Goal: Task Accomplishment & Management: Manage account settings

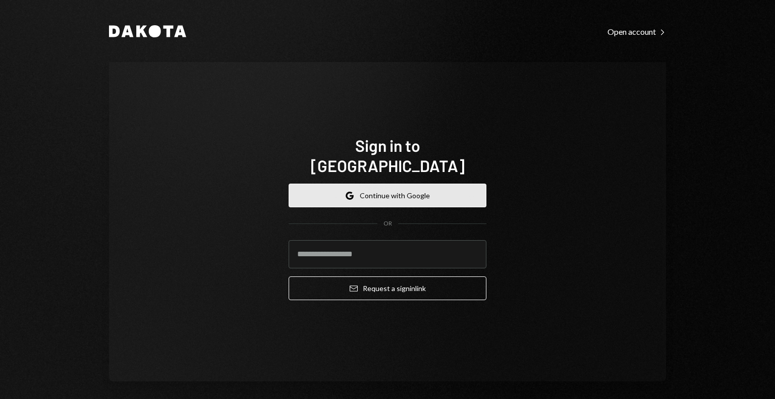
click at [314, 188] on button "Google Continue with Google" at bounding box center [388, 196] width 198 height 24
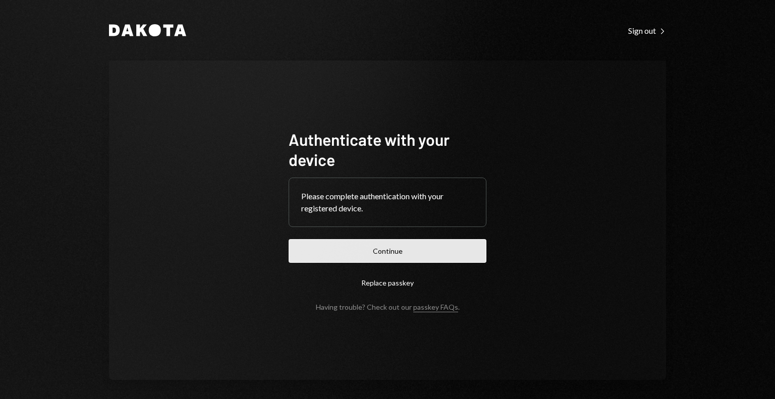
click at [426, 250] on button "Continue" at bounding box center [388, 251] width 198 height 24
click at [414, 254] on button "Continue" at bounding box center [388, 251] width 198 height 24
click at [396, 247] on button "Continue" at bounding box center [388, 251] width 198 height 24
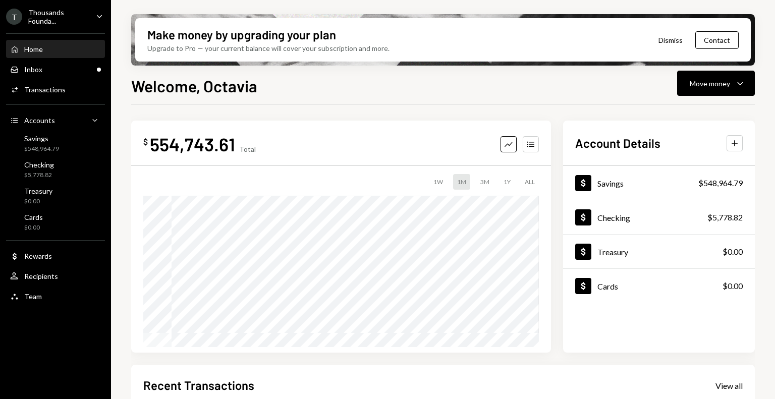
click at [94, 14] on icon "Caret Down" at bounding box center [99, 16] width 11 height 11
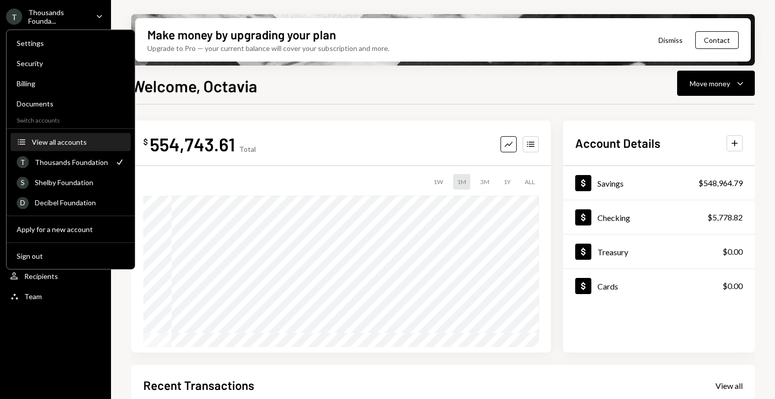
click at [83, 142] on div "View all accounts" at bounding box center [78, 142] width 93 height 9
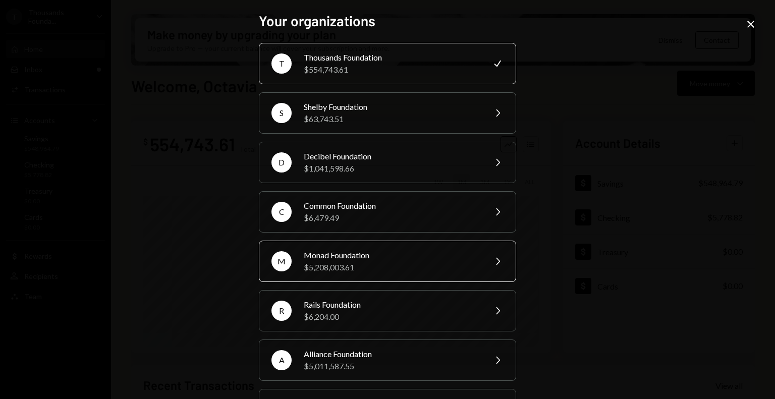
click at [369, 258] on div "Monad Foundation" at bounding box center [392, 255] width 176 height 12
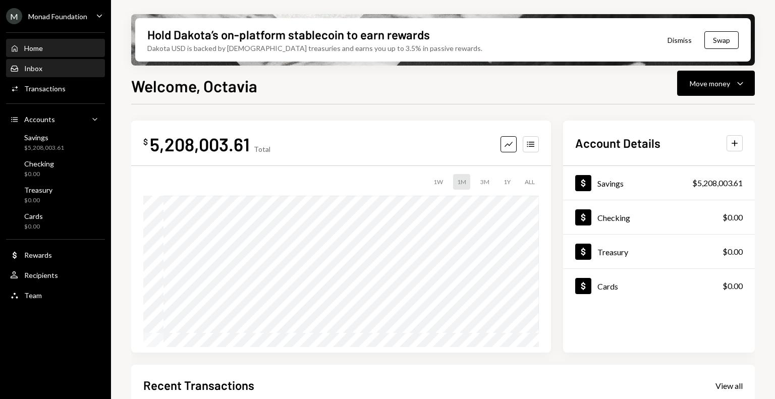
click at [68, 68] on div "Inbox Inbox" at bounding box center [55, 68] width 91 height 9
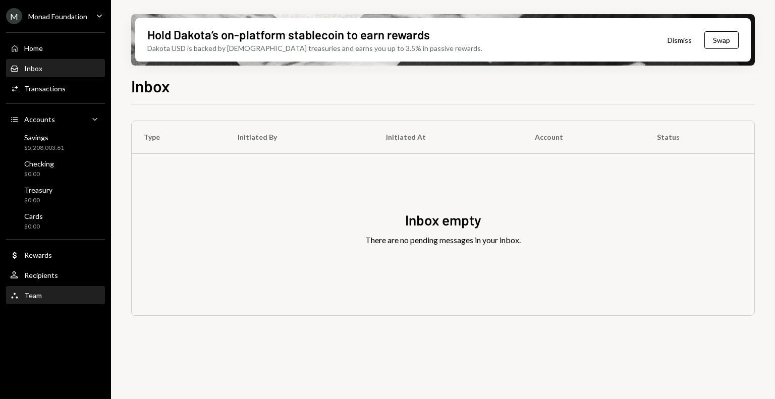
click at [45, 304] on div "Team Team" at bounding box center [55, 295] width 91 height 17
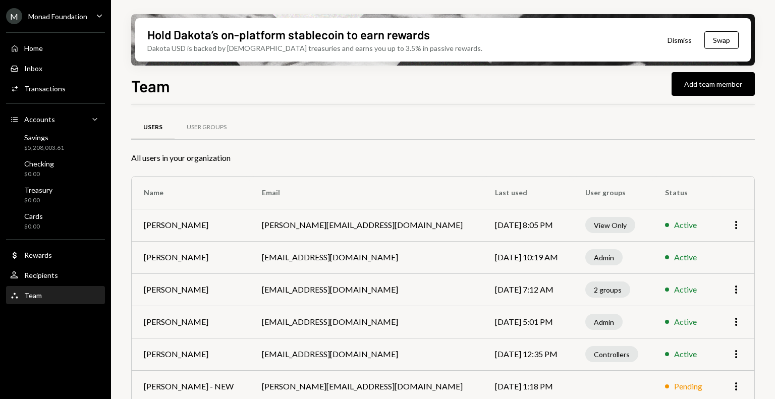
scroll to position [12, 0]
